Goal: Browse casually

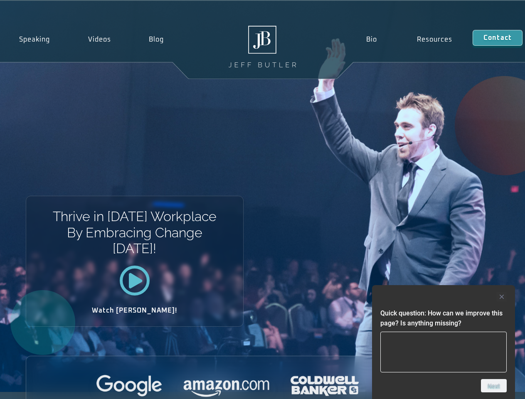
click at [262, 199] on div "Thrive in [DATE] Workplace By Embracing Change [DATE]! Watch [PERSON_NAME]!" at bounding box center [262, 196] width 525 height 391
click at [443, 297] on div at bounding box center [443, 297] width 126 height 10
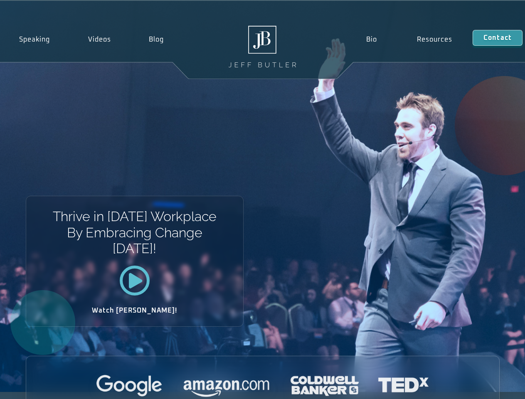
click at [494, 386] on div at bounding box center [262, 386] width 473 height 23
